Goal: Information Seeking & Learning: Learn about a topic

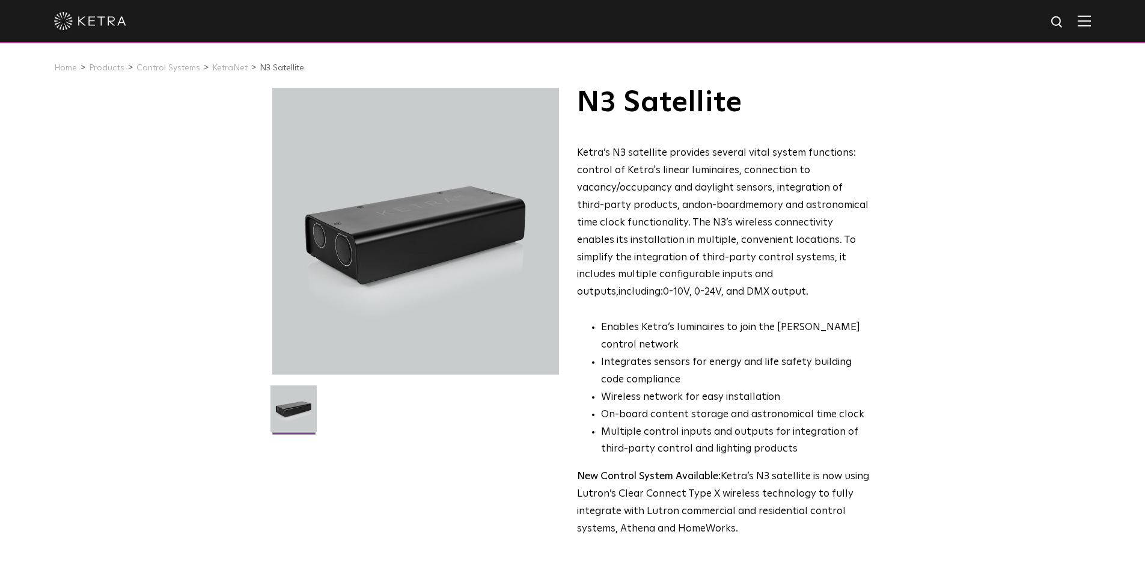
click at [79, 12] on div at bounding box center [572, 21] width 1037 height 42
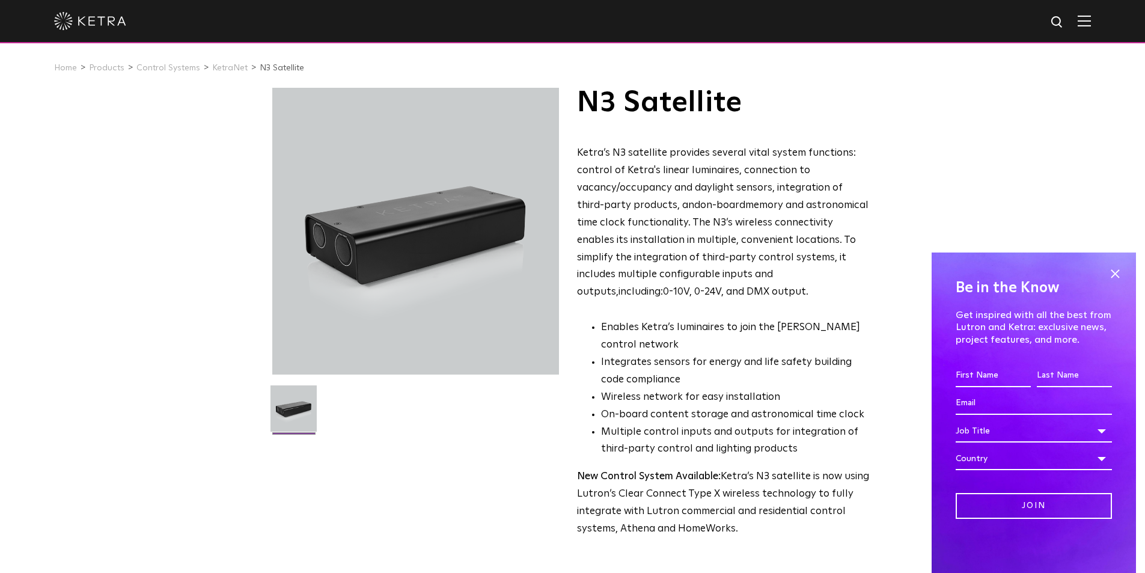
click at [85, 19] on img at bounding box center [90, 21] width 72 height 18
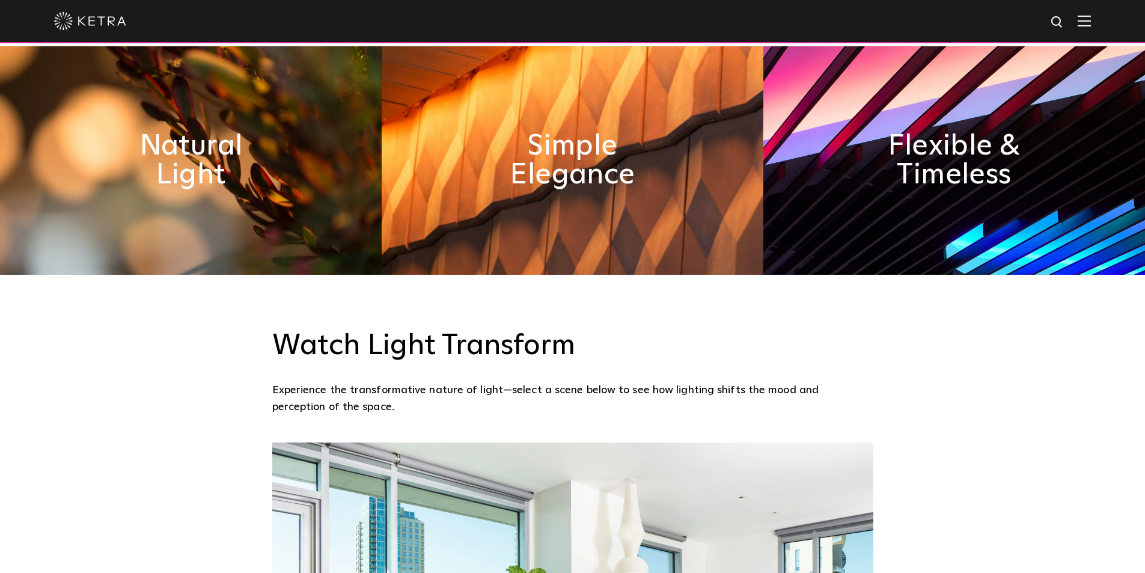
scroll to position [301, 0]
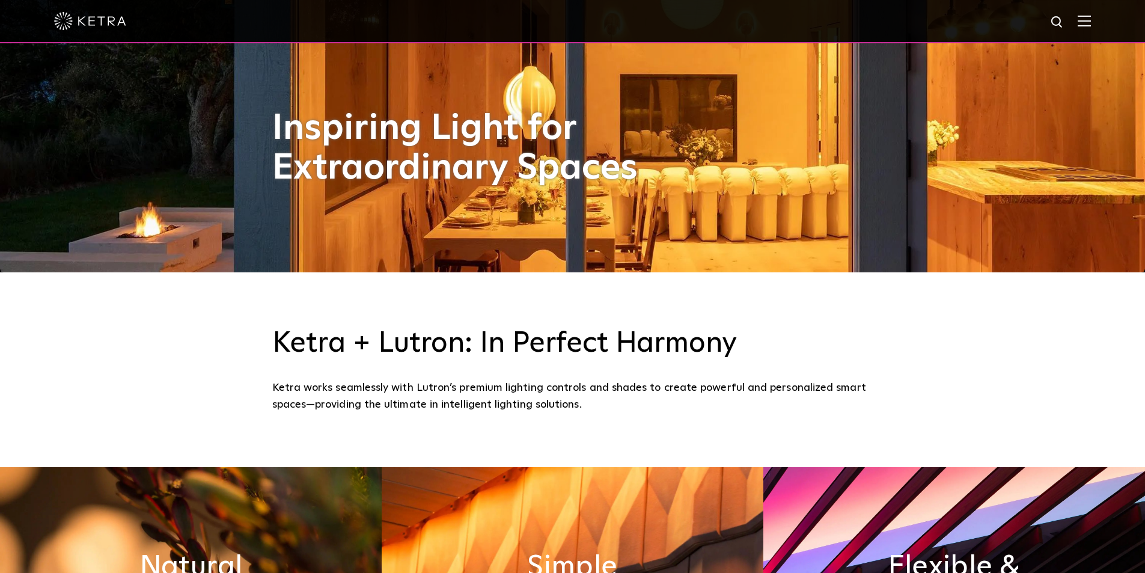
click at [1091, 19] on img at bounding box center [1084, 20] width 13 height 11
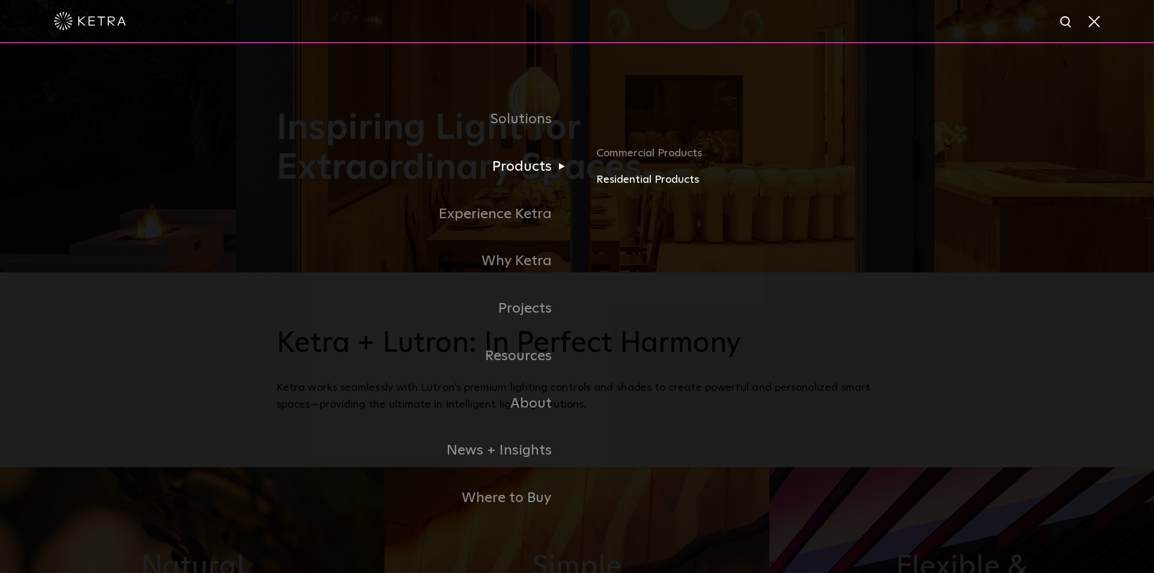
click at [648, 177] on link "Residential Products" at bounding box center [736, 179] width 281 height 17
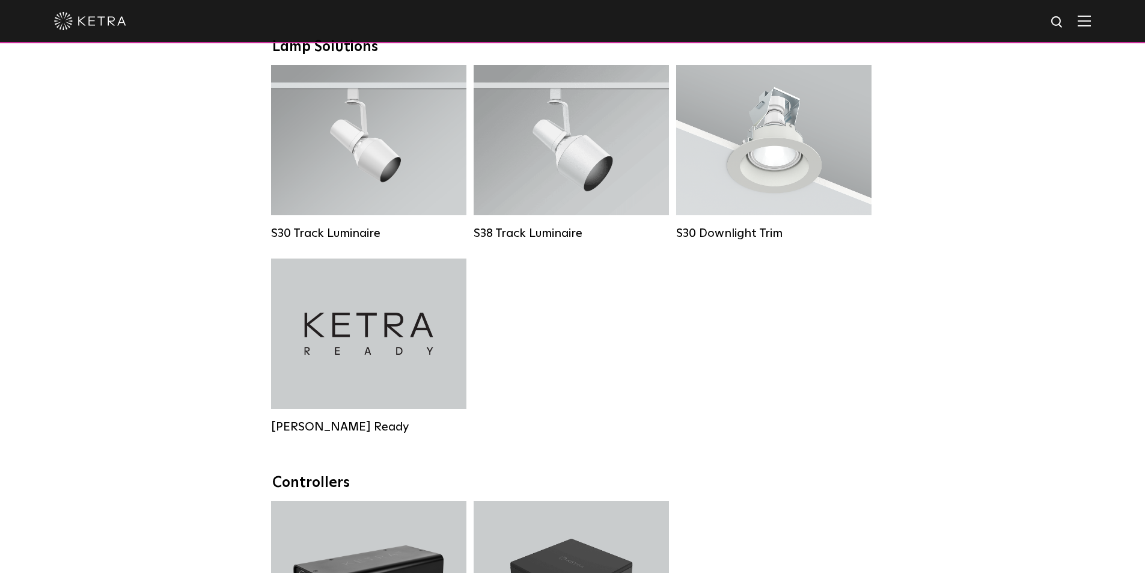
scroll to position [962, 0]
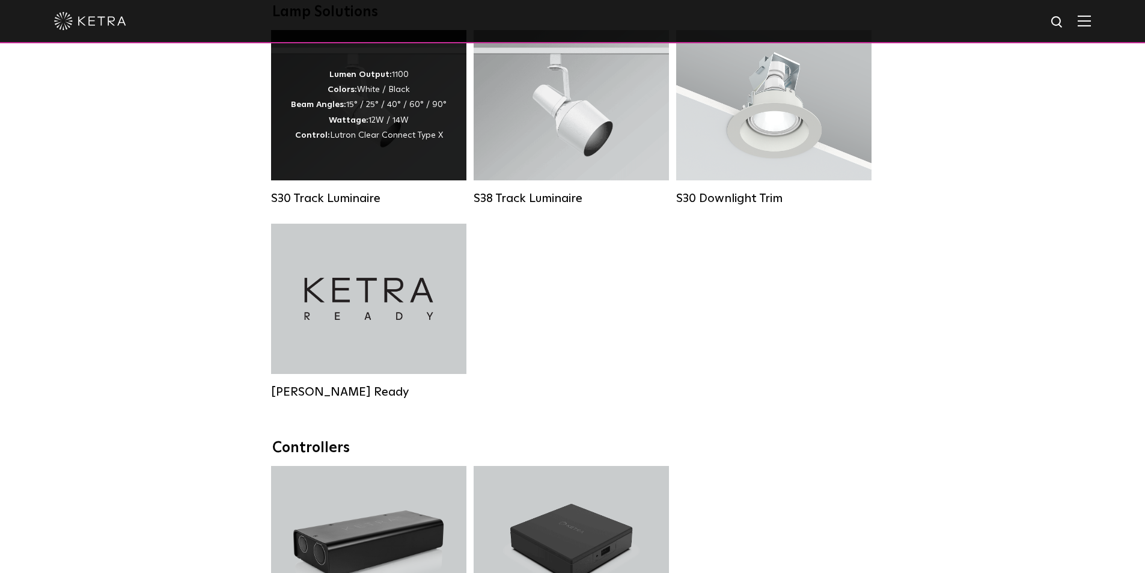
click at [346, 160] on div "Lumen Output: 1100 Colors: White / Black Beam Angles: 15° / 25° / 40° / 60° / 9…" at bounding box center [368, 105] width 195 height 150
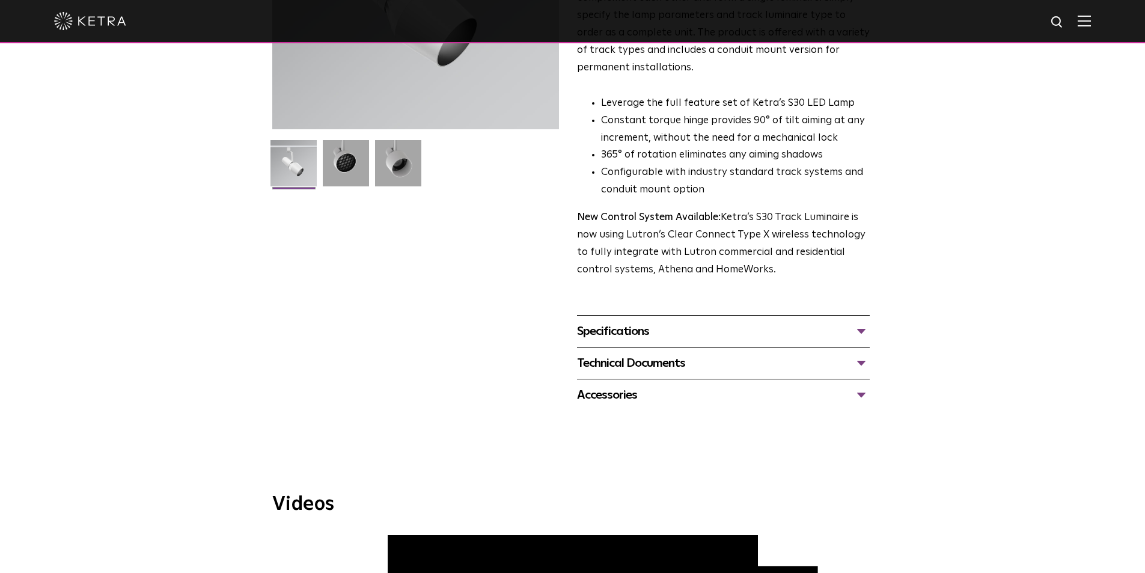
scroll to position [240, 0]
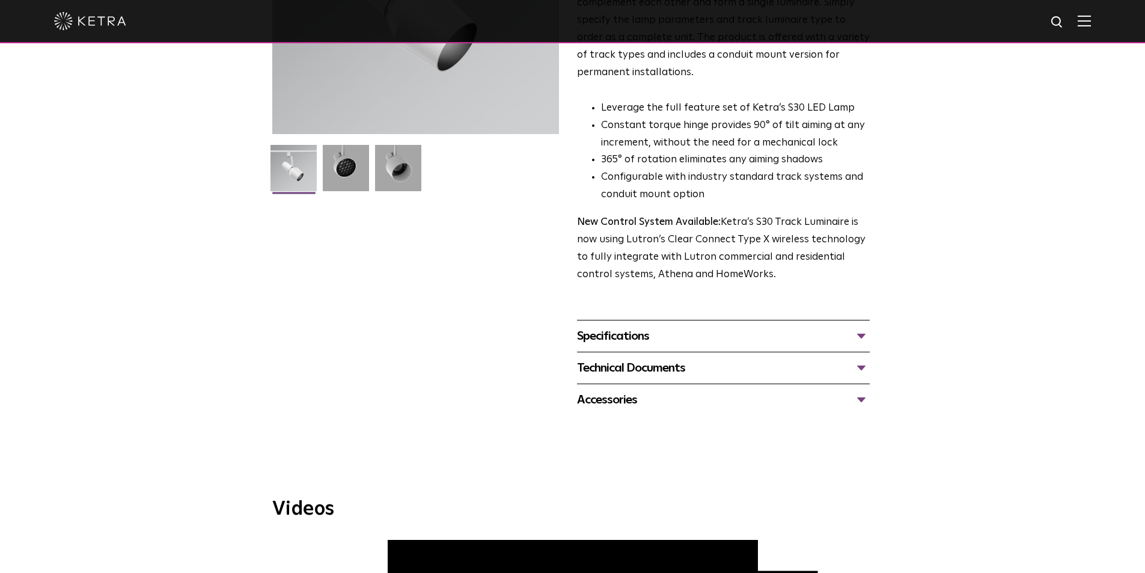
click at [622, 326] on div "Specifications" at bounding box center [723, 335] width 293 height 19
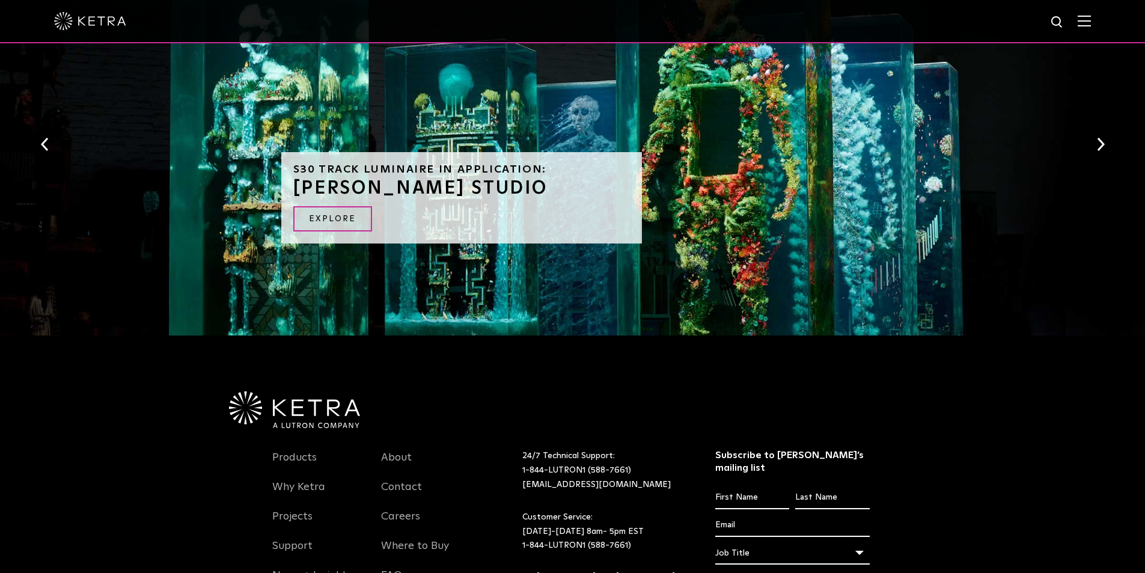
scroll to position [1456, 0]
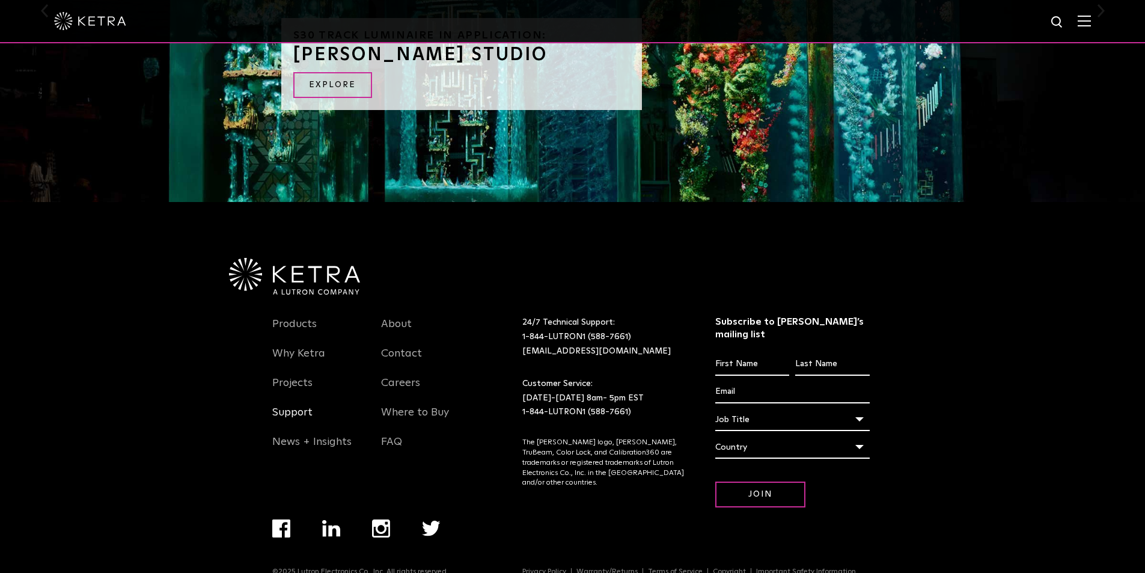
click at [302, 406] on link "Support" at bounding box center [292, 420] width 40 height 28
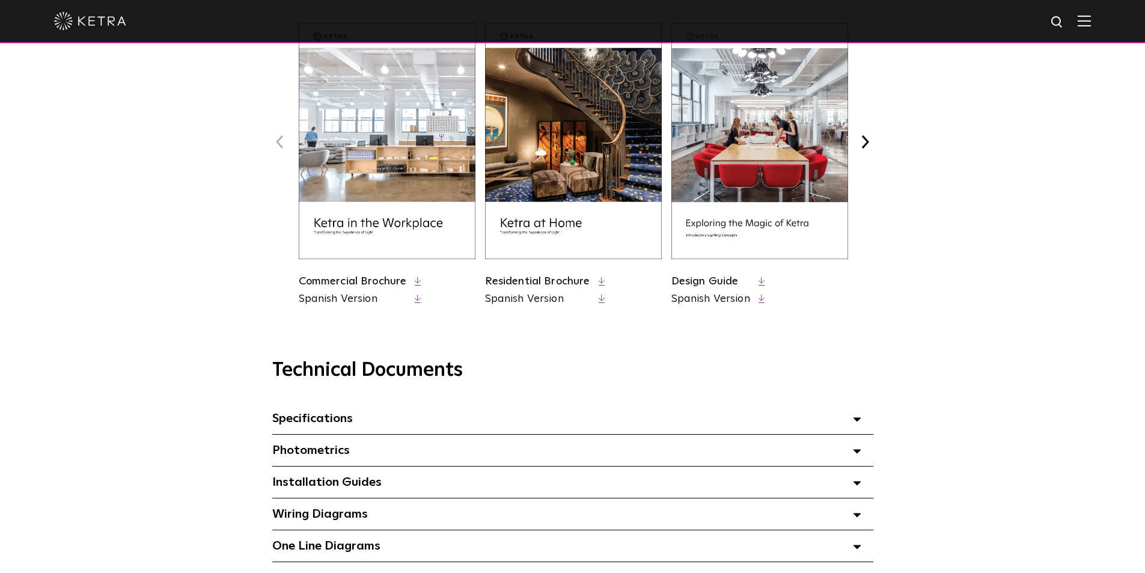
scroll to position [661, 0]
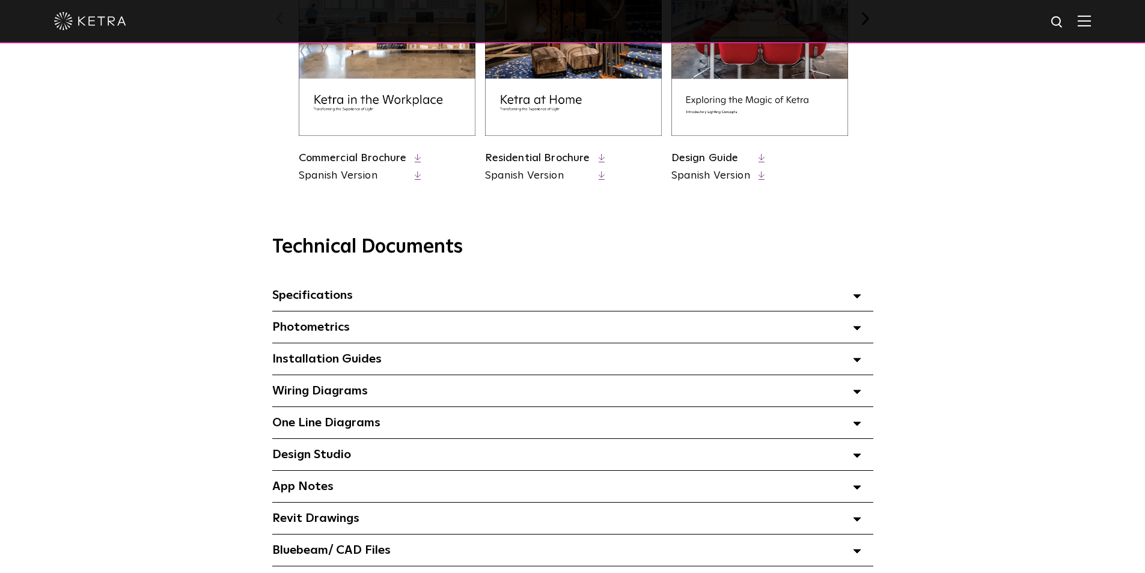
click at [315, 332] on span "Photometrics Select checkboxes to use the bulk download option below" at bounding box center [311, 327] width 78 height 12
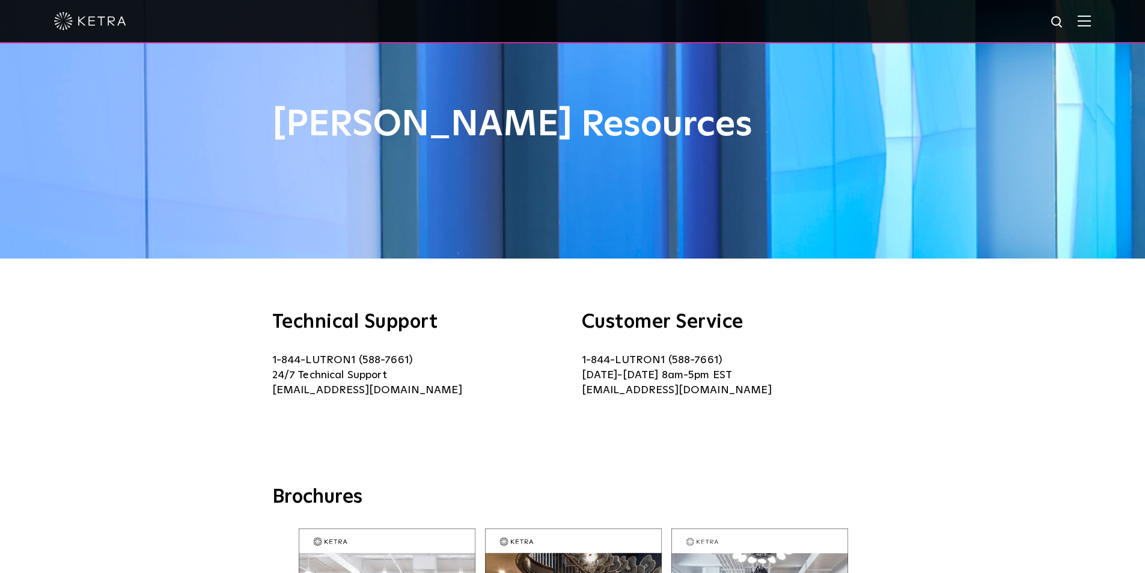
scroll to position [0, 0]
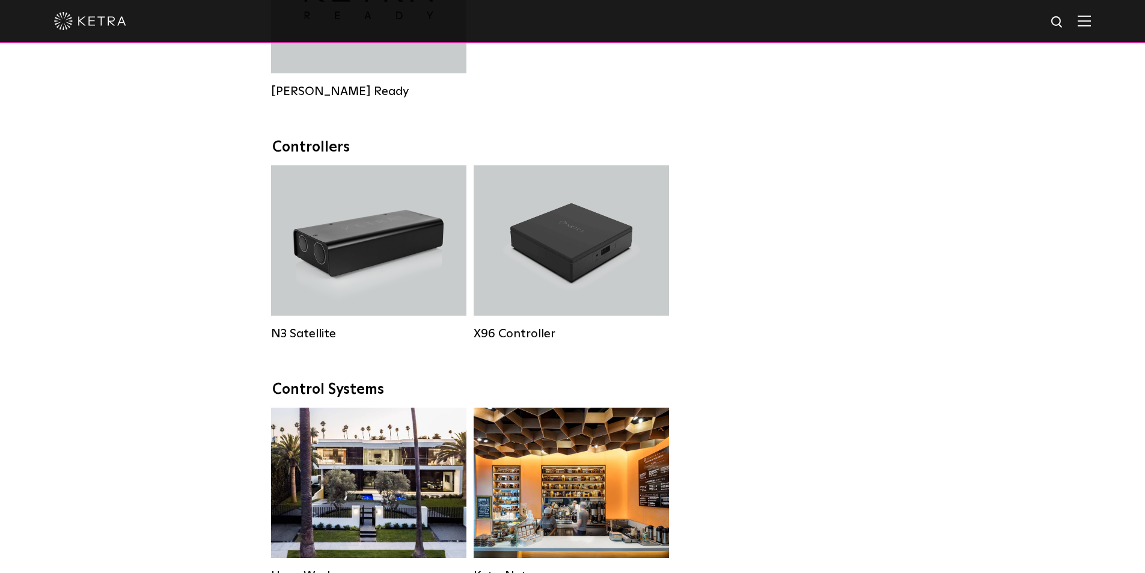
scroll to position [1683, 0]
